Goal: Navigation & Orientation: Understand site structure

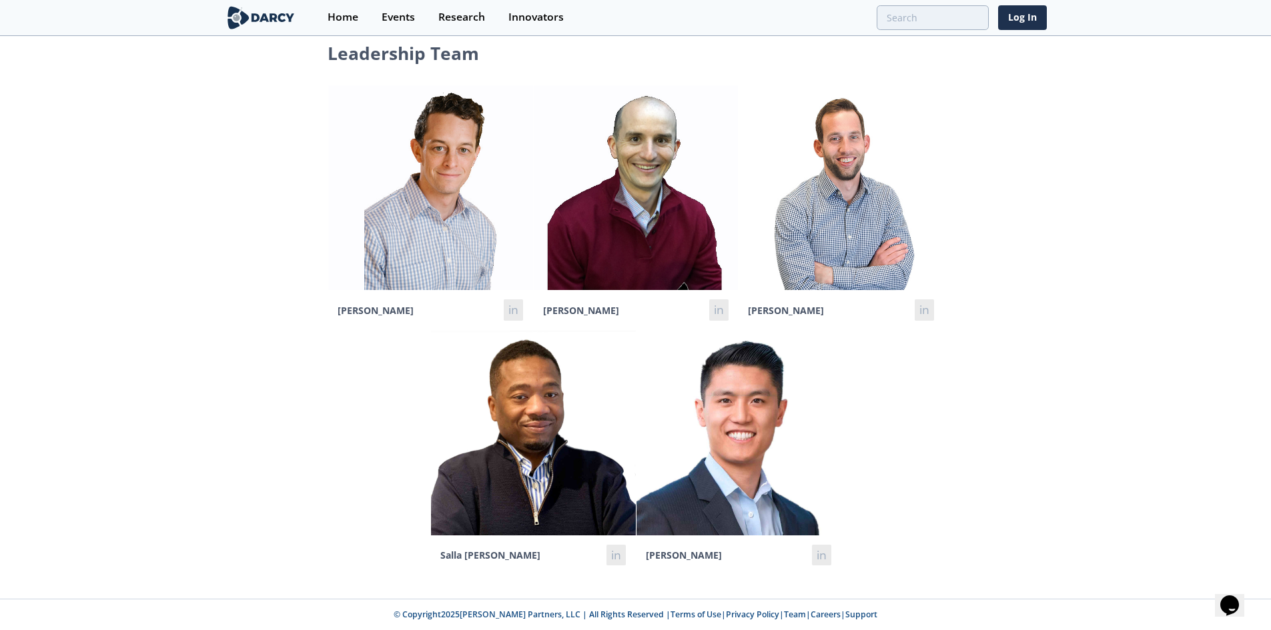
scroll to position [21, 0]
click at [714, 307] on link "in" at bounding box center [718, 309] width 19 height 21
click at [337, 15] on div "Home" at bounding box center [342, 17] width 31 height 11
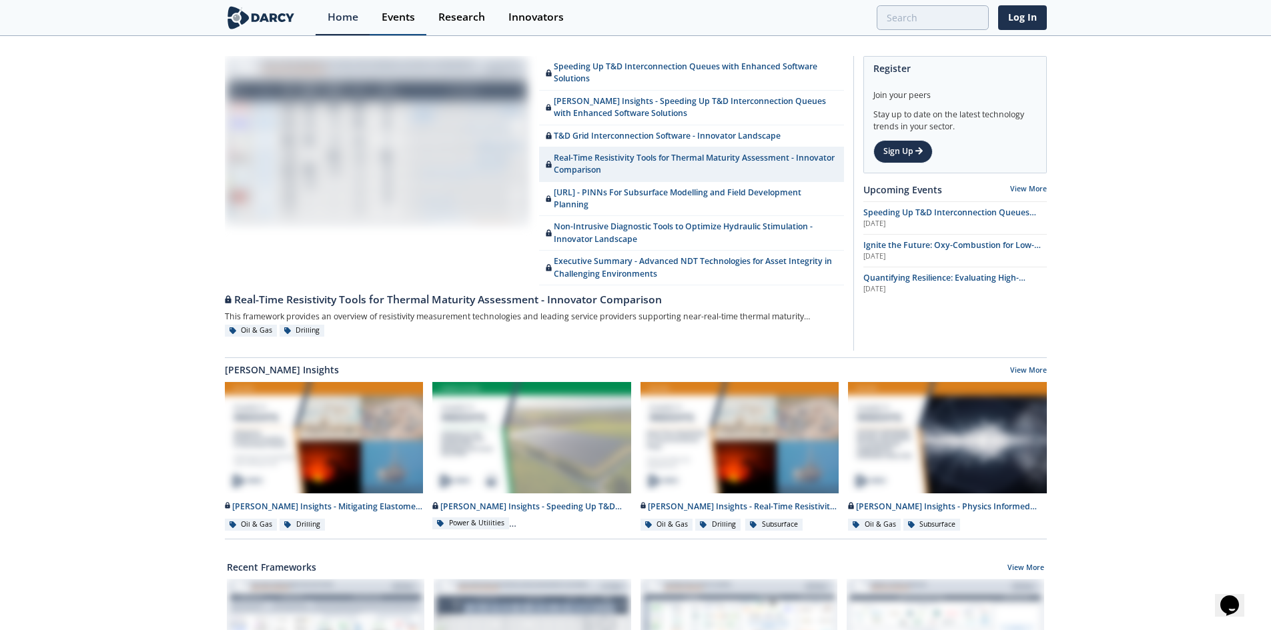
click at [383, 13] on div "Events" at bounding box center [398, 17] width 33 height 11
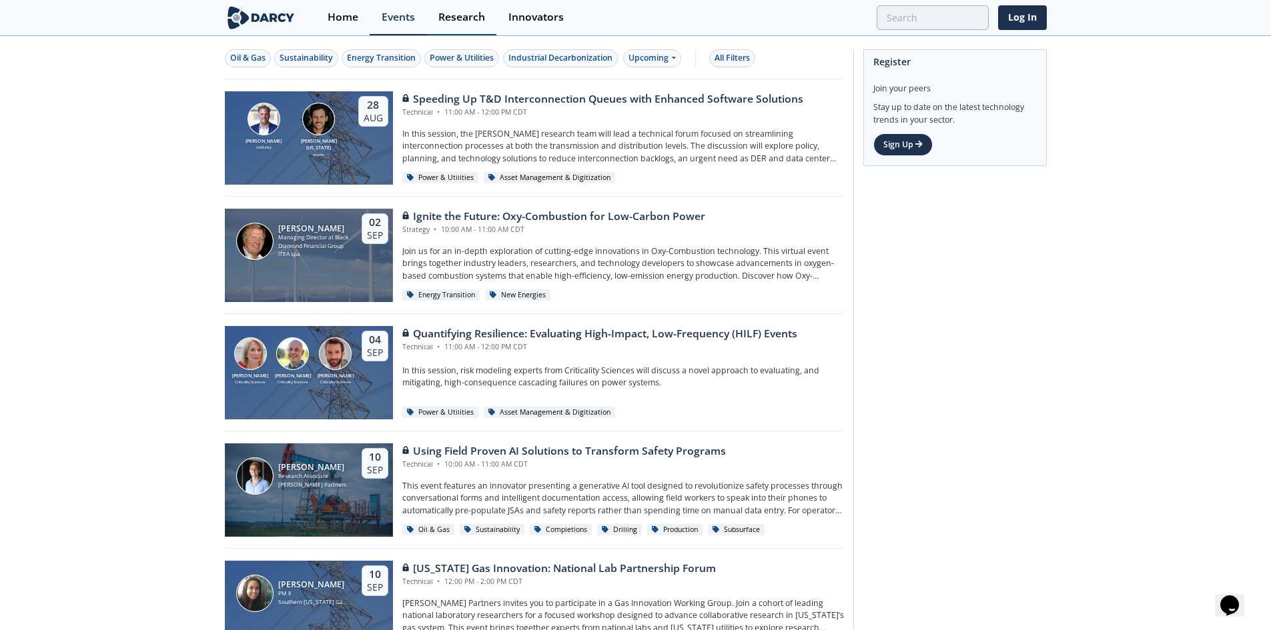
click at [468, 12] on div "Research" at bounding box center [461, 17] width 47 height 11
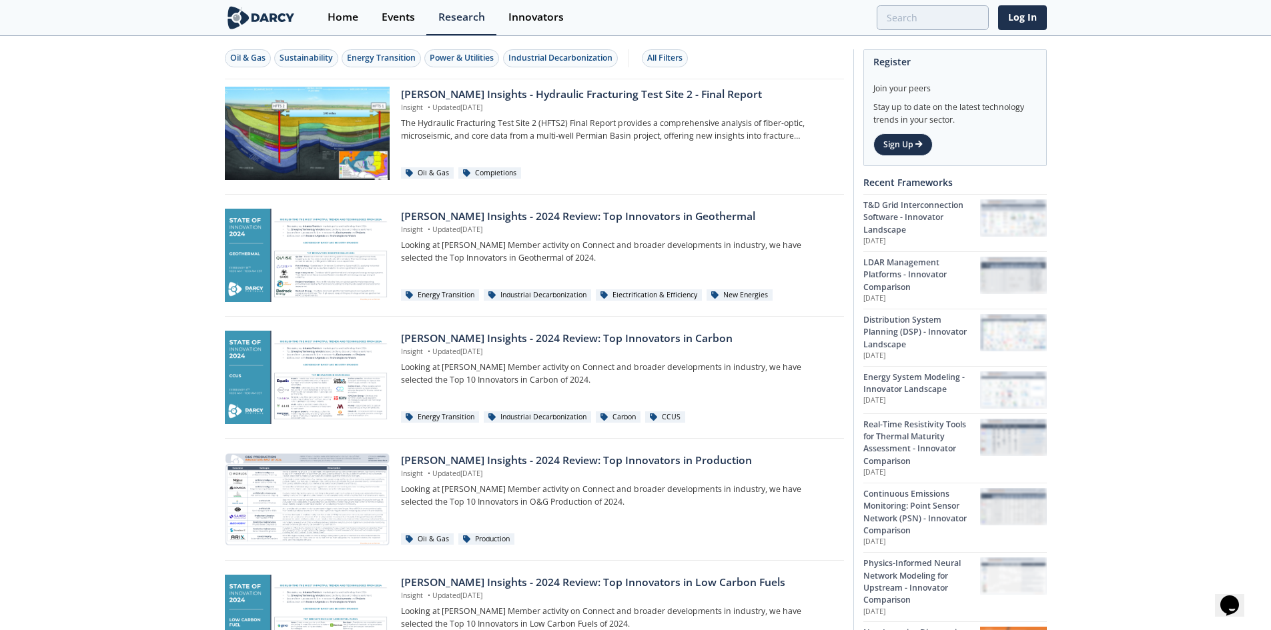
click at [486, 315] on div "[PERSON_NAME] Insights - 2024 Review: Top Innovators in Geothermal Insight • Up…" at bounding box center [534, 258] width 619 height 115
